Goal: Book appointment/travel/reservation

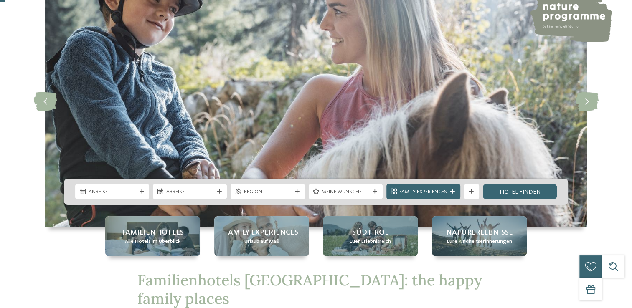
scroll to position [84, 0]
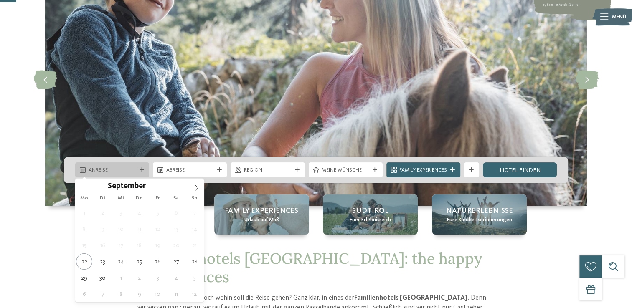
click at [140, 171] on icon at bounding box center [142, 170] width 5 height 5
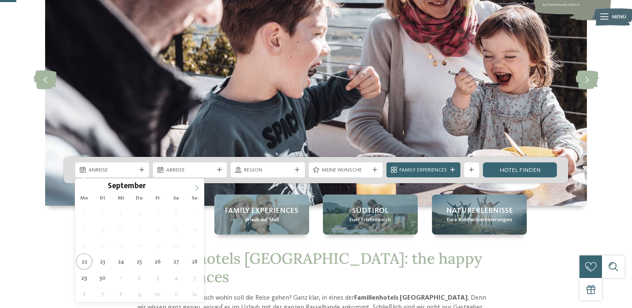
click at [199, 188] on icon at bounding box center [197, 188] width 6 height 6
type div "[DATE]"
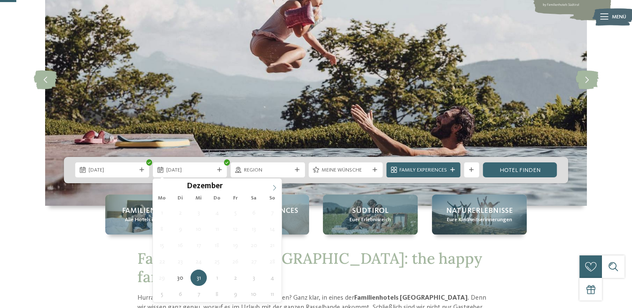
type input "****"
click at [274, 186] on icon at bounding box center [275, 188] width 6 height 6
type div "[DATE]"
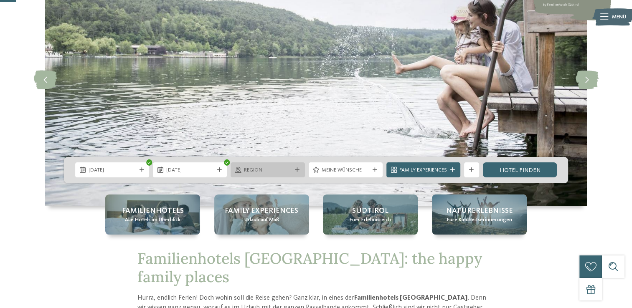
click at [293, 170] on div at bounding box center [297, 170] width 8 height 5
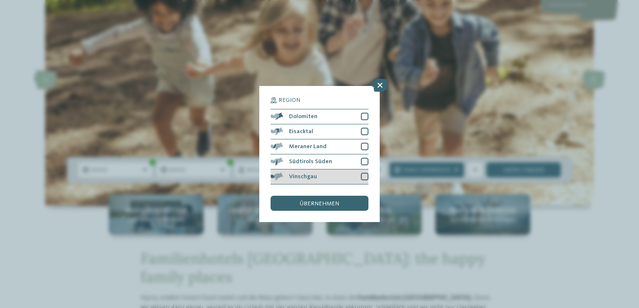
click at [362, 177] on div at bounding box center [365, 177] width 8 height 8
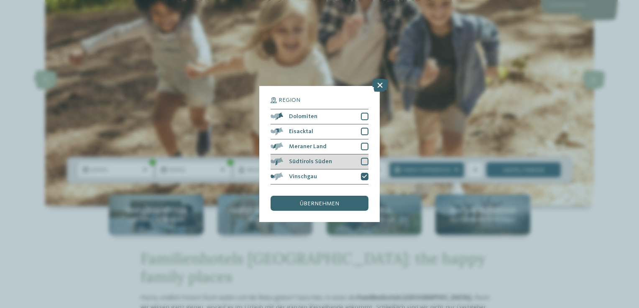
click at [364, 159] on div at bounding box center [365, 162] width 8 height 8
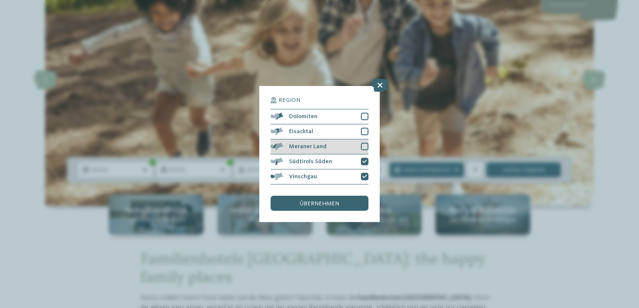
click at [365, 143] on div at bounding box center [365, 147] width 8 height 8
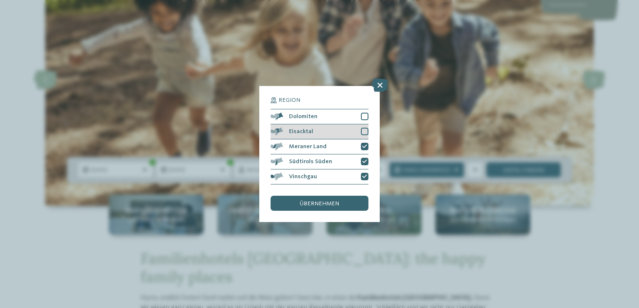
click at [365, 132] on div at bounding box center [365, 132] width 8 height 8
click at [365, 120] on div at bounding box center [365, 117] width 8 height 8
click at [329, 205] on span "übernehmen" at bounding box center [319, 204] width 39 height 6
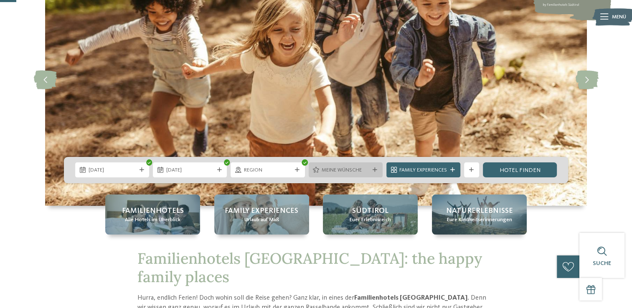
click at [372, 168] on div at bounding box center [376, 170] width 8 height 5
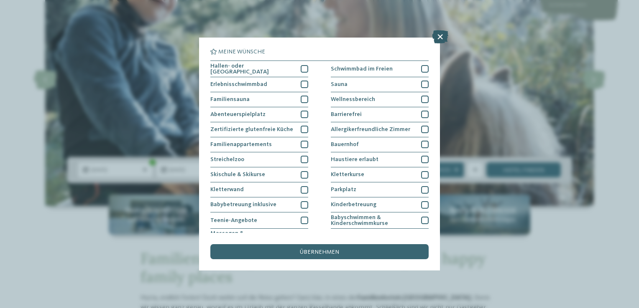
click at [444, 42] on icon at bounding box center [440, 36] width 16 height 13
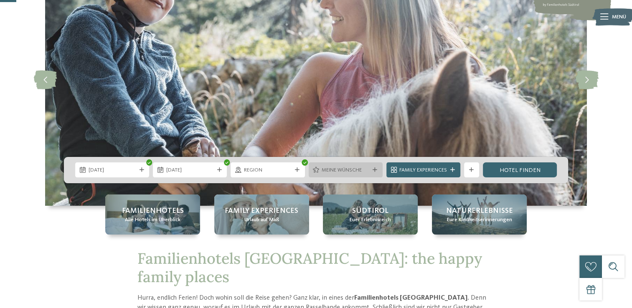
click at [375, 170] on icon at bounding box center [375, 170] width 5 height 5
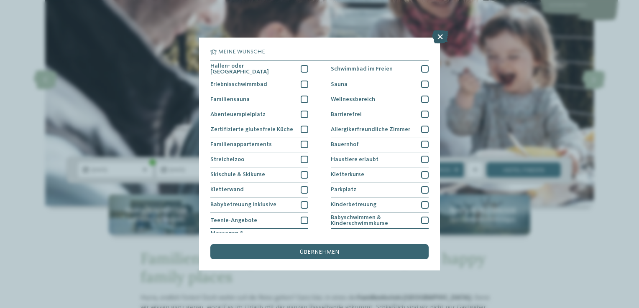
click at [440, 36] on icon at bounding box center [440, 36] width 16 height 13
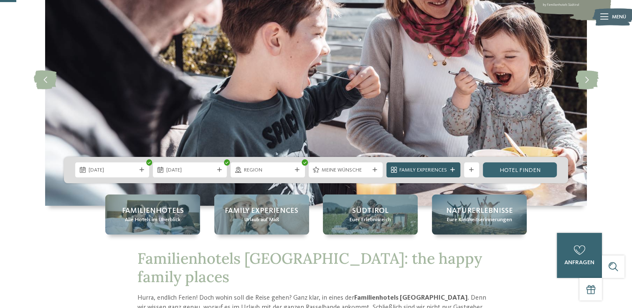
click at [454, 171] on icon at bounding box center [453, 170] width 5 height 5
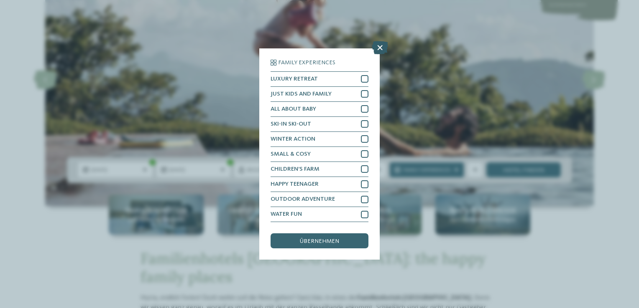
click at [382, 49] on icon at bounding box center [380, 47] width 16 height 13
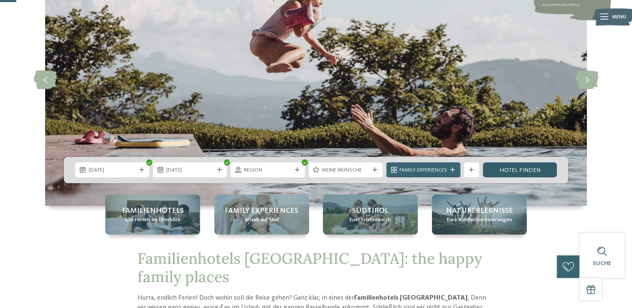
click at [517, 170] on link "Hotel finden" at bounding box center [520, 170] width 74 height 15
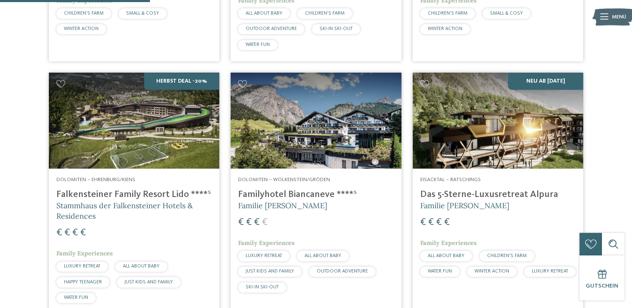
scroll to position [451, 0]
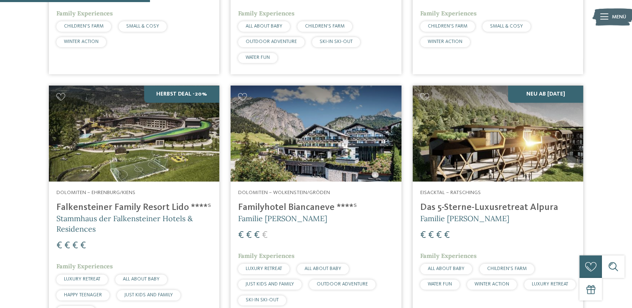
click at [92, 204] on h4 "Falkensteiner Family Resort Lido ****ˢ" at bounding box center [133, 207] width 155 height 11
